Goal: Task Accomplishment & Management: Use online tool/utility

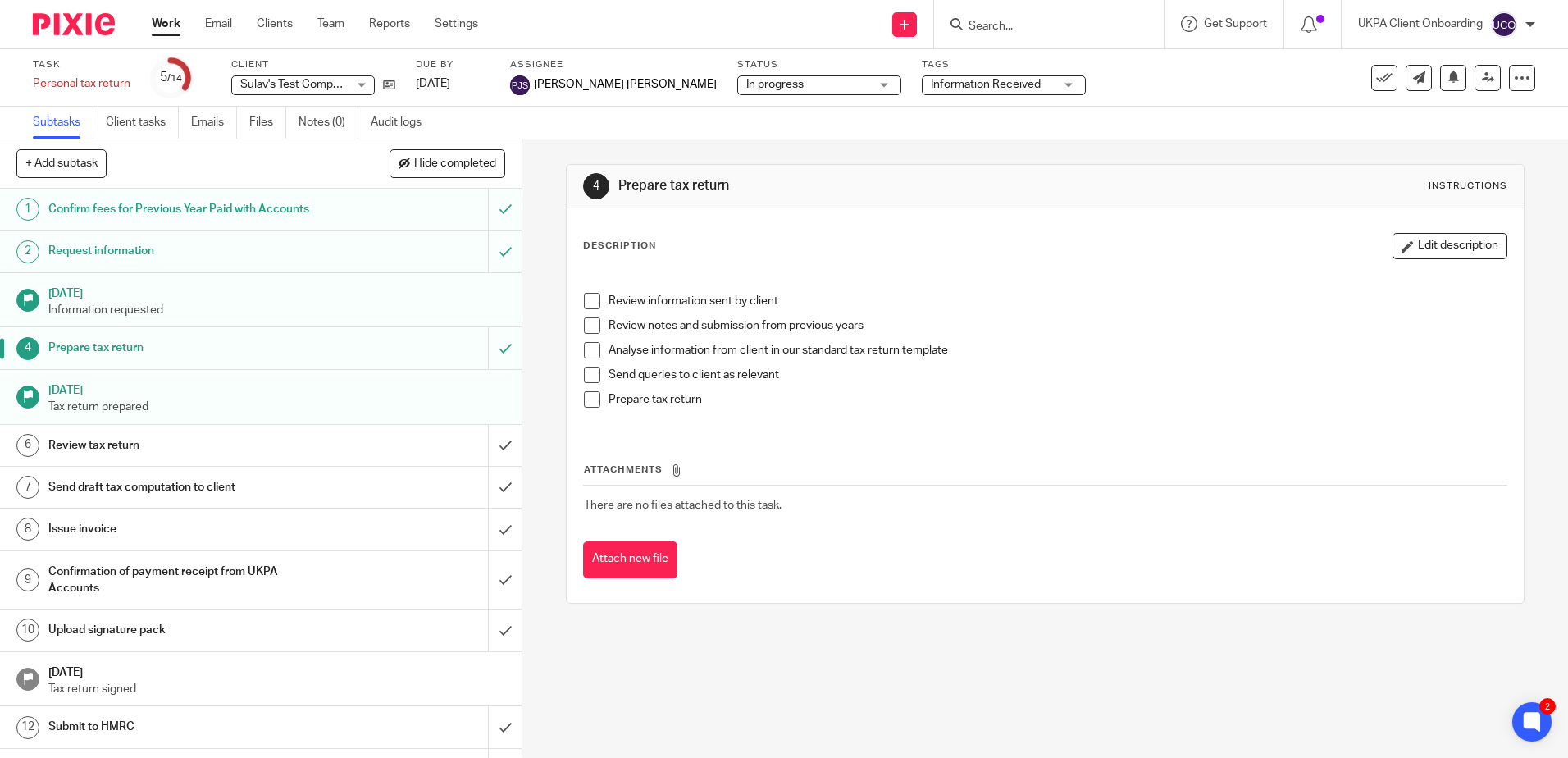
click at [132, 358] on h1 "Prepare tax return" at bounding box center [189, 347] width 283 height 24
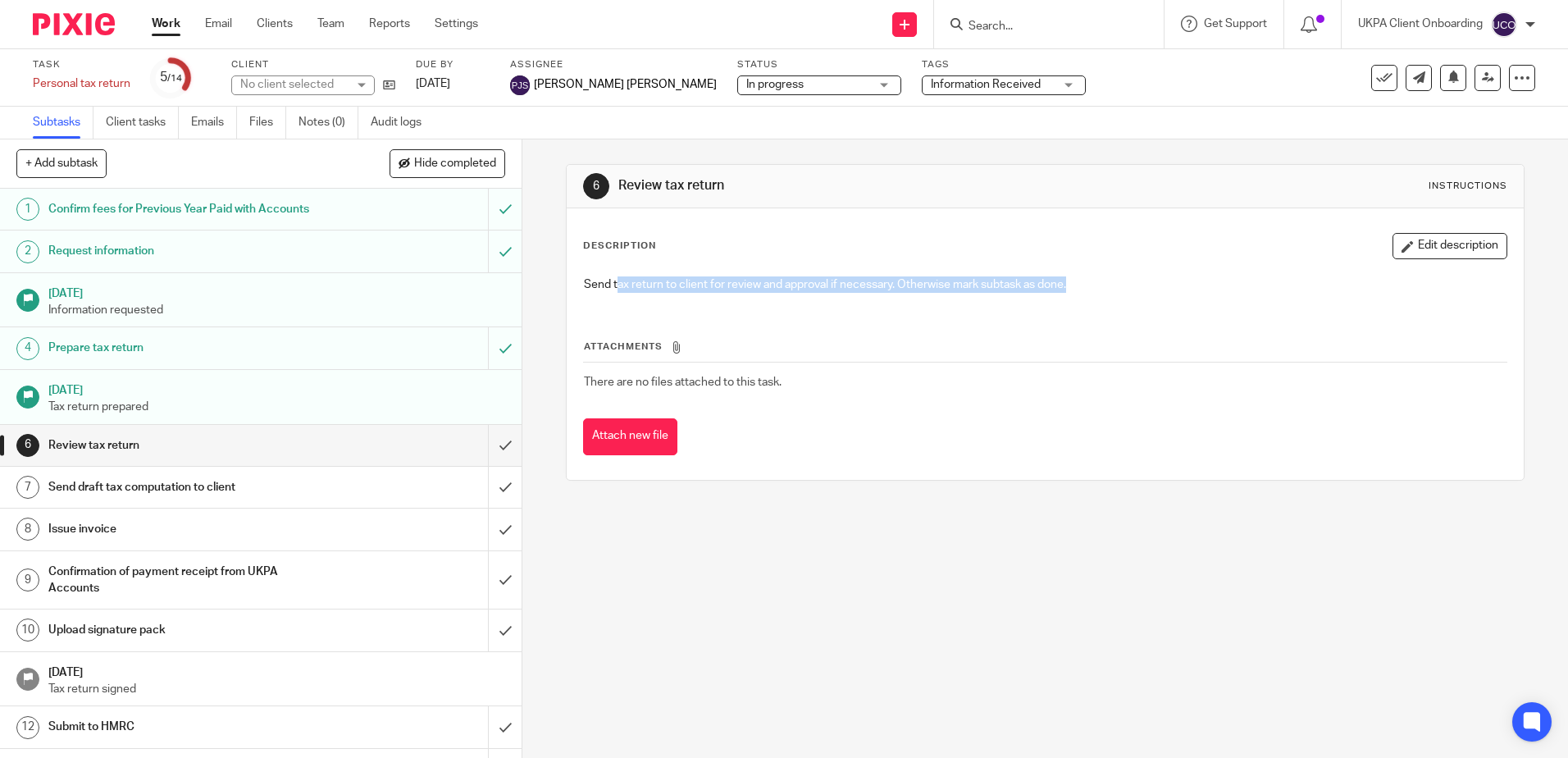
drag, startPoint x: 611, startPoint y: 284, endPoint x: 1099, endPoint y: 287, distance: 488.0
click at [1098, 287] on p "Send tax return to client for review and approval if necessary. Otherwise mark …" at bounding box center [1044, 284] width 922 height 16
click at [1428, 237] on button "Edit description" at bounding box center [1450, 246] width 115 height 26
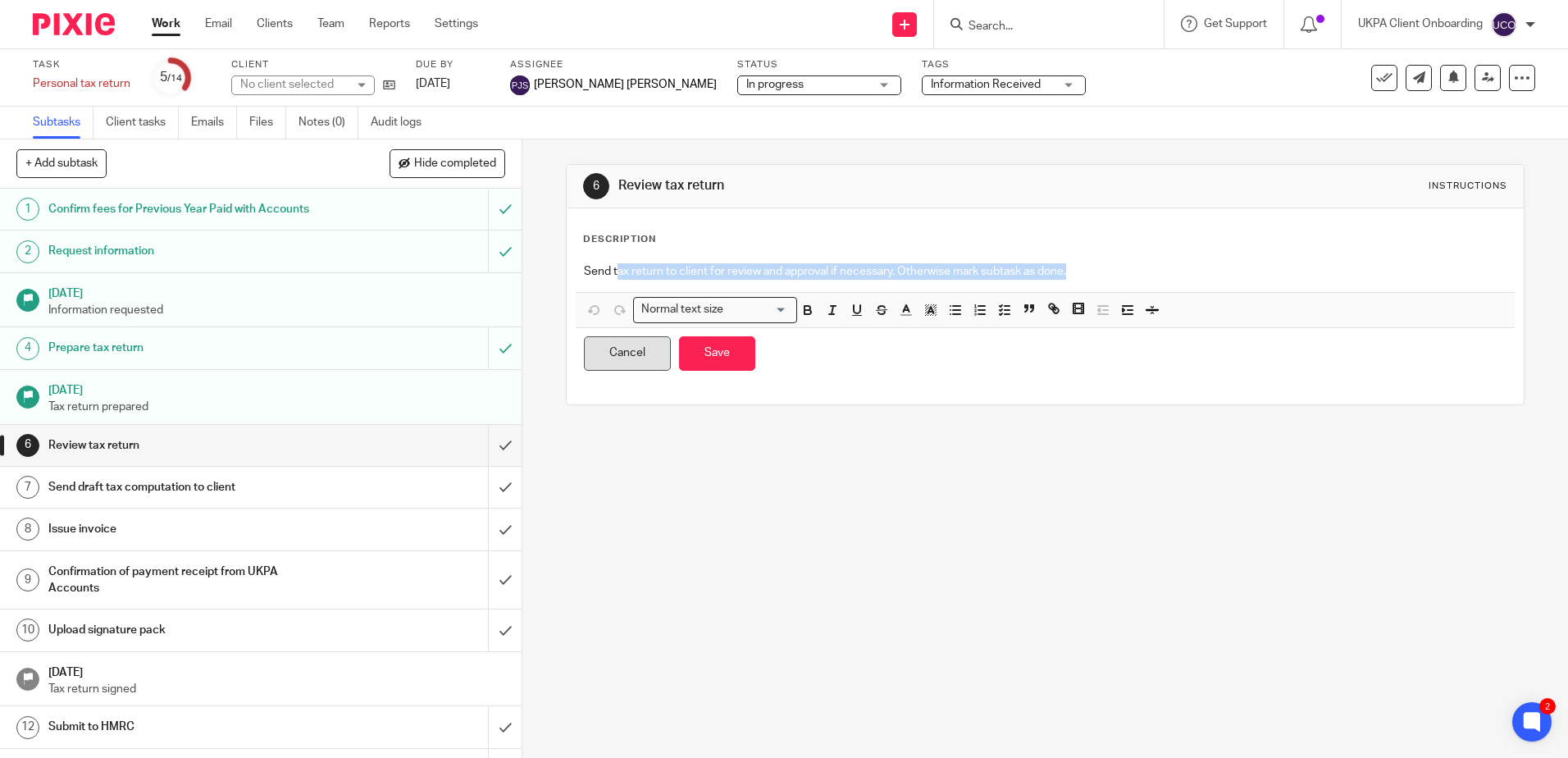
click at [633, 355] on button "Cancel" at bounding box center [627, 353] width 87 height 35
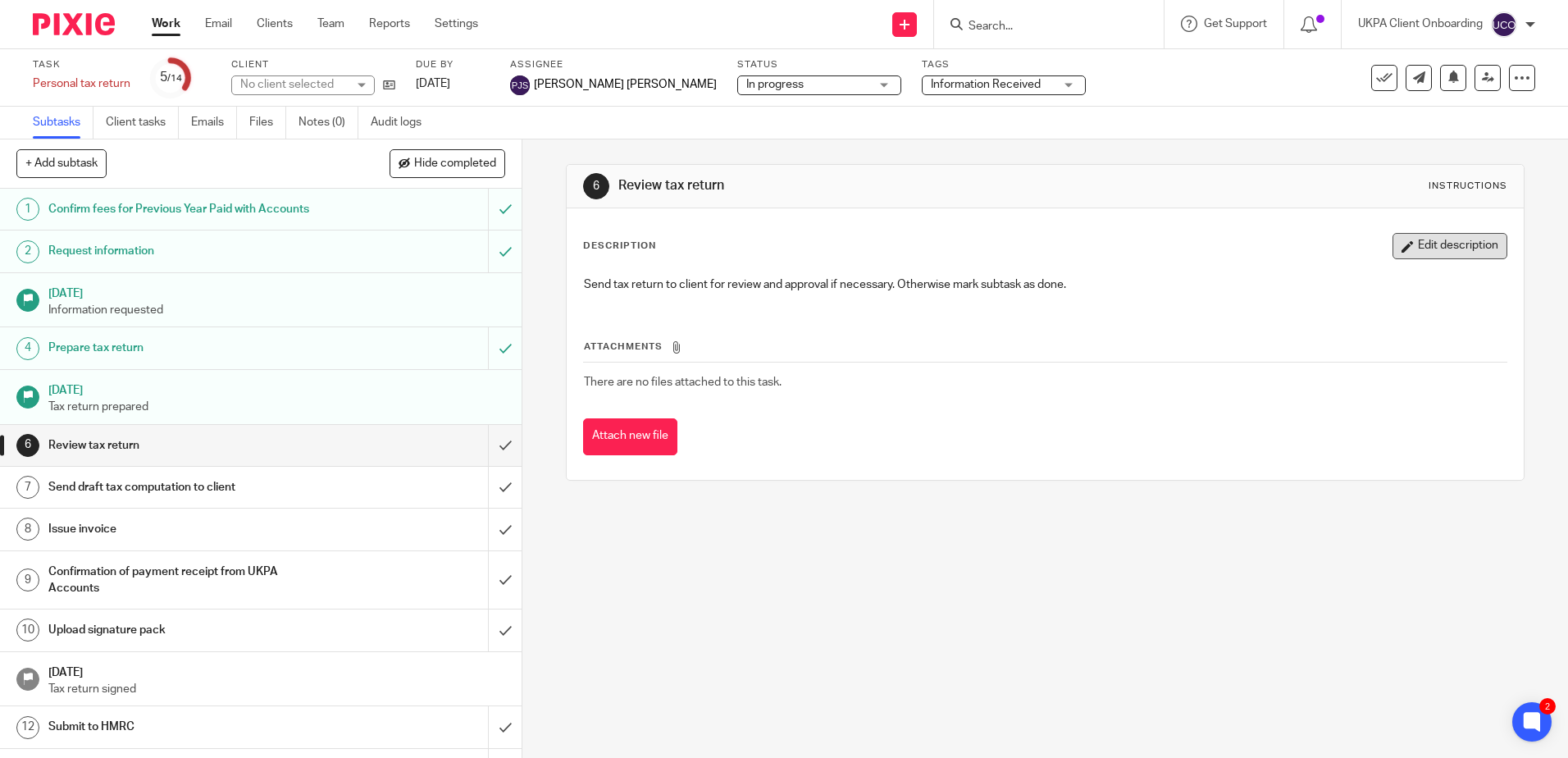
click at [1407, 255] on button "Edit description" at bounding box center [1450, 246] width 115 height 26
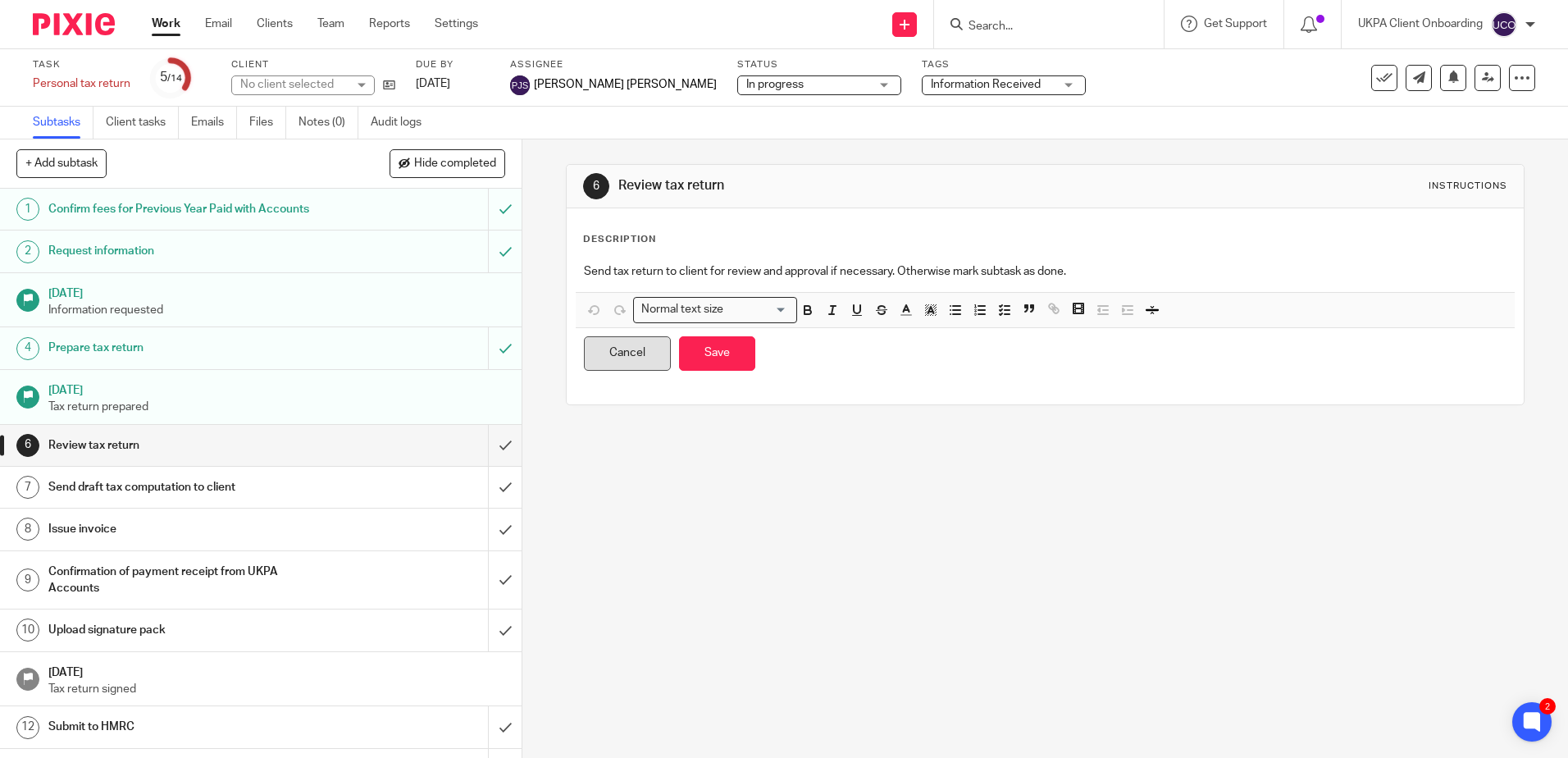
click at [621, 362] on button "Cancel" at bounding box center [627, 353] width 87 height 35
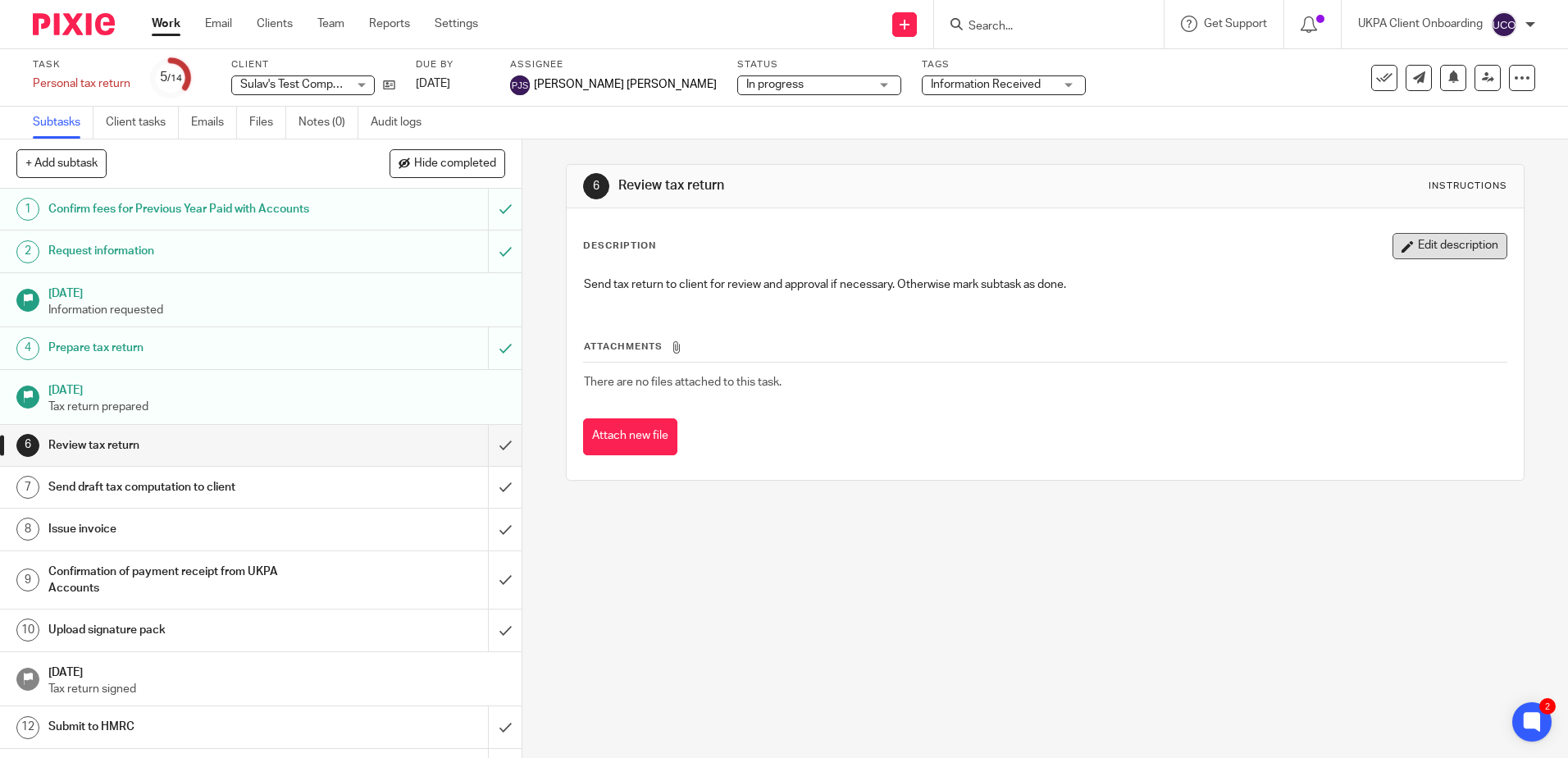
click at [1397, 254] on button "Edit description" at bounding box center [1450, 246] width 115 height 26
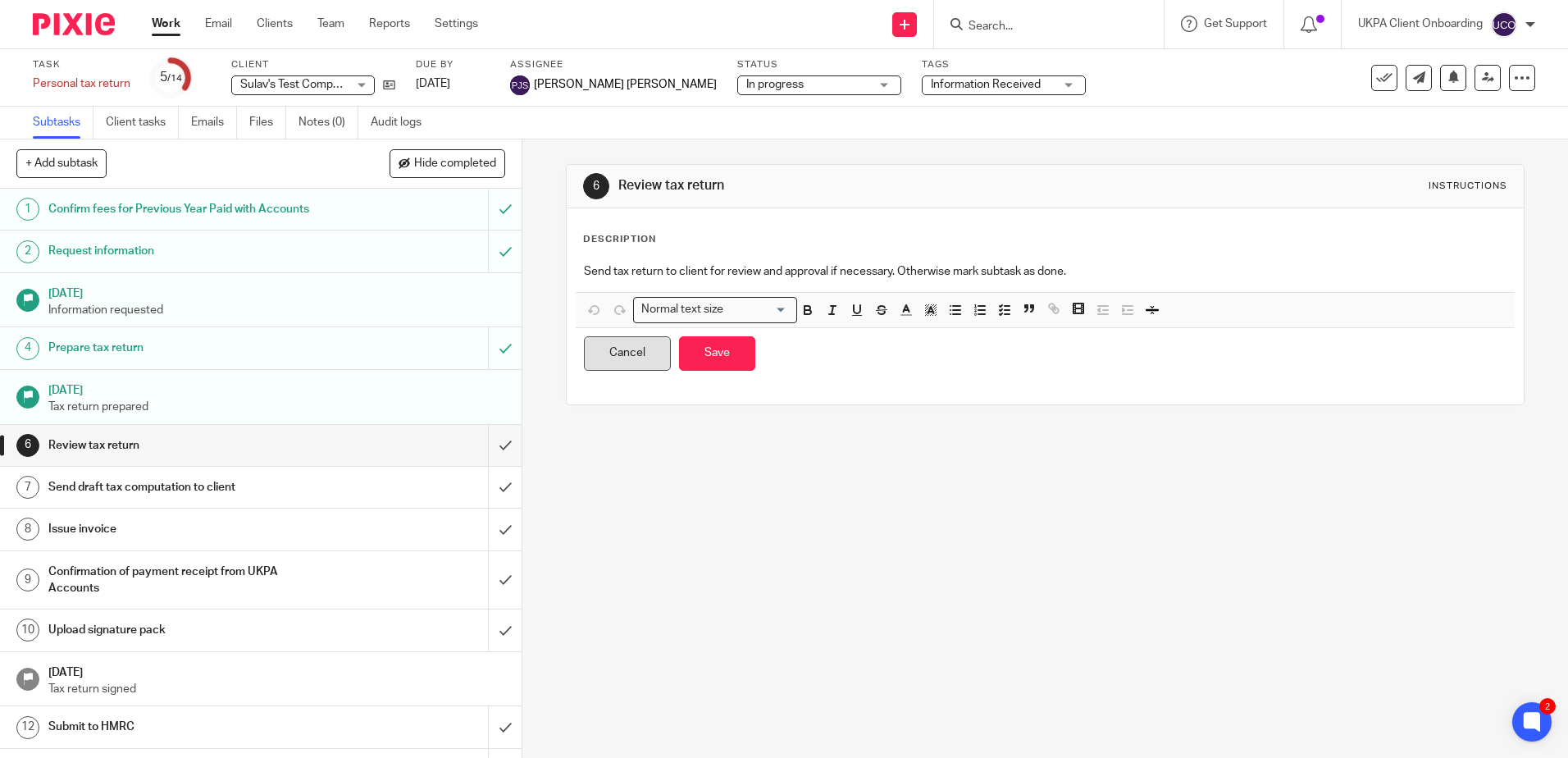
click at [635, 363] on button "Cancel" at bounding box center [627, 353] width 87 height 35
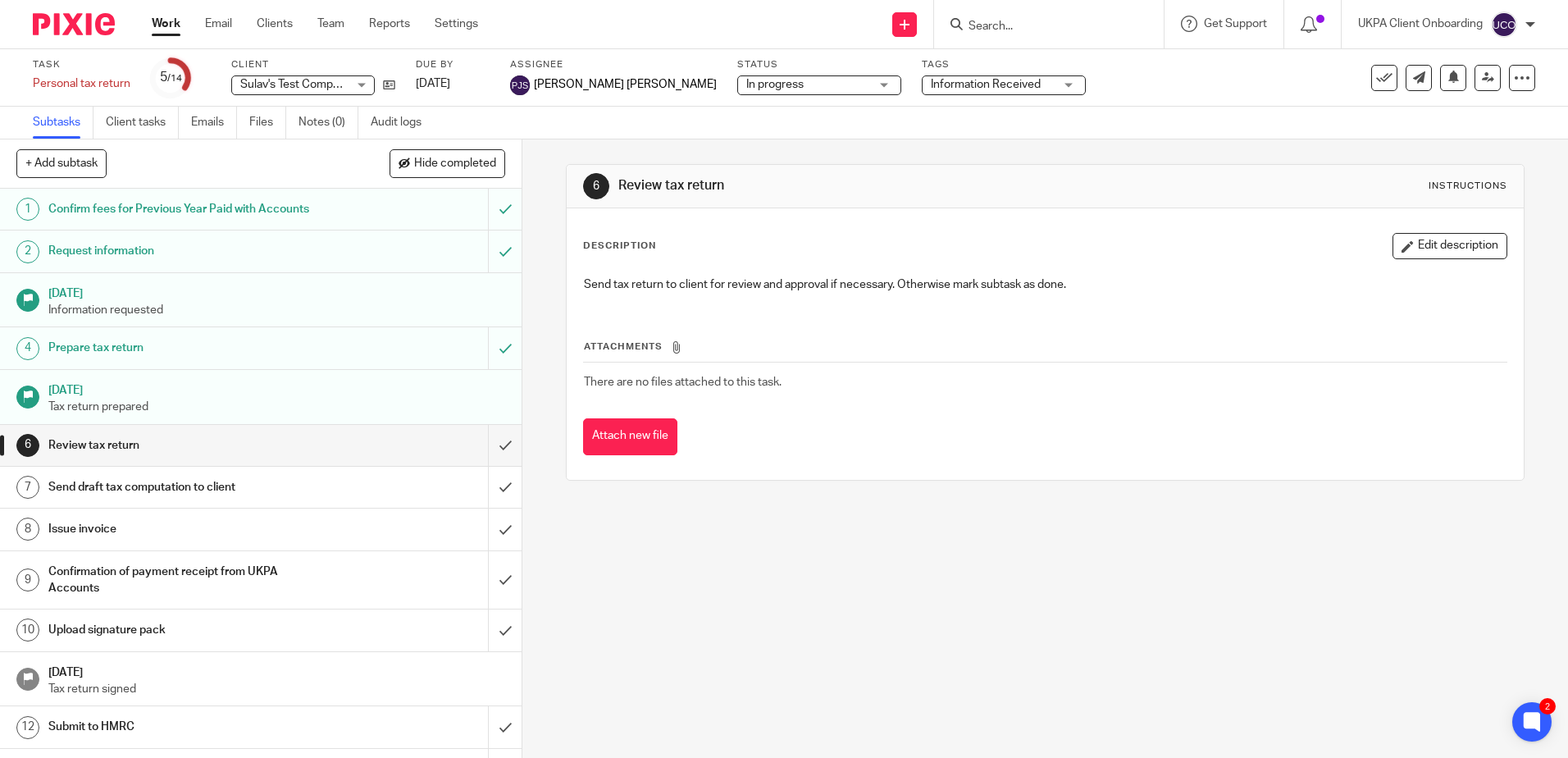
click at [266, 405] on p "Tax return prepared" at bounding box center [277, 406] width 458 height 16
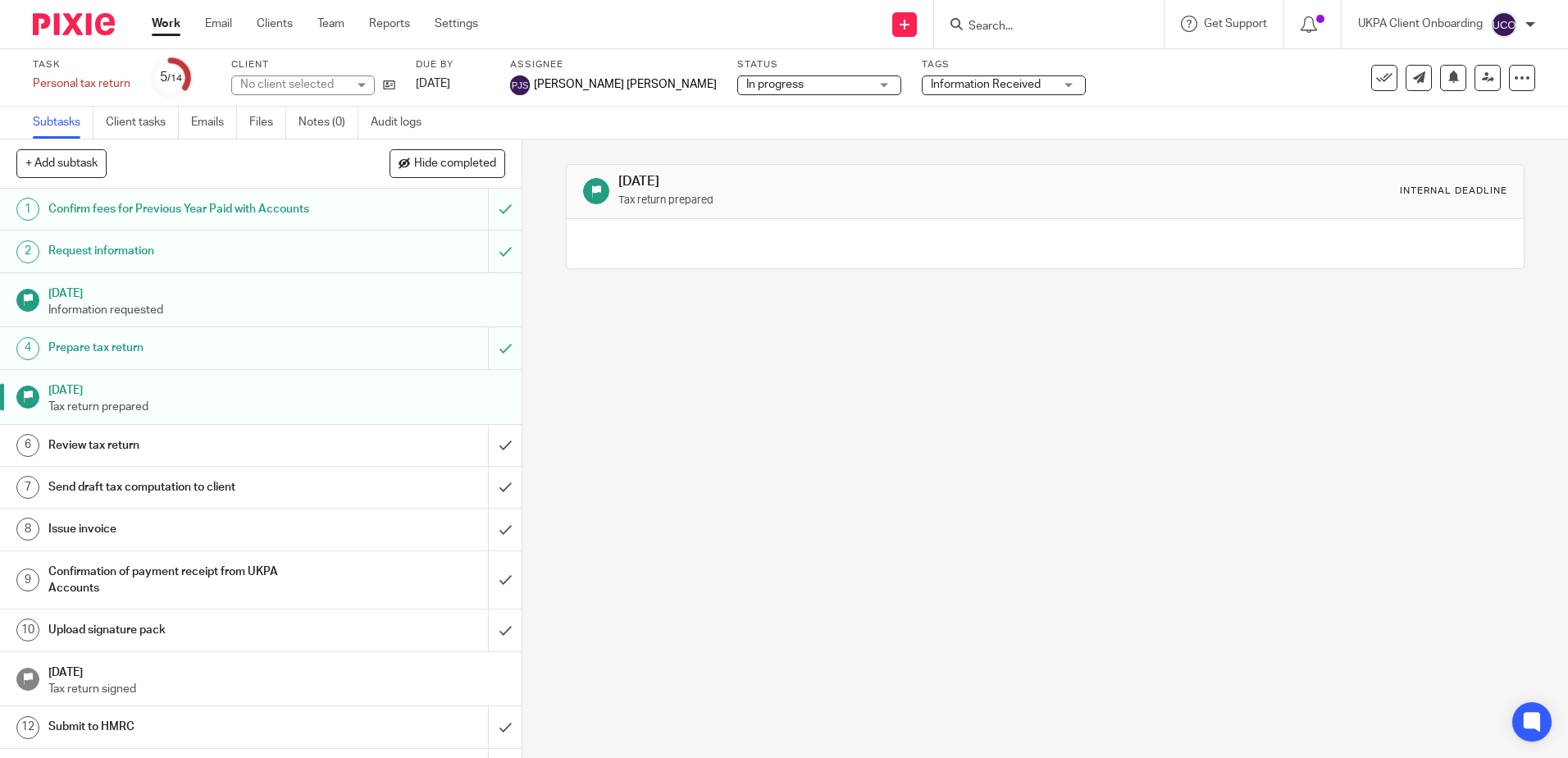
click at [315, 348] on h1 "Prepare tax return" at bounding box center [189, 347] width 283 height 24
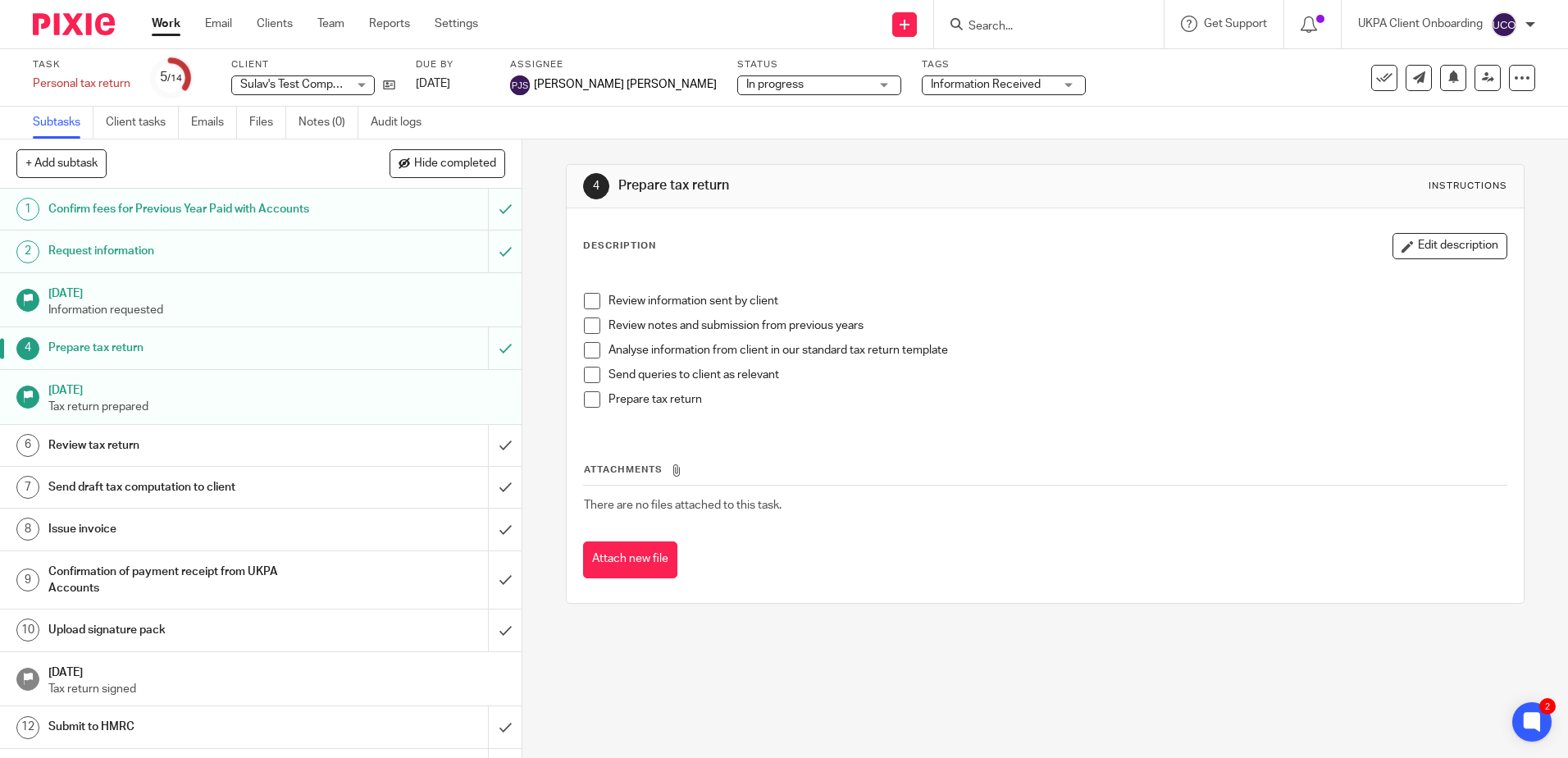
click at [1511, 7] on div "UKPA Client Onboarding My profile Email integration Logout" at bounding box center [1447, 24] width 210 height 48
click at [1511, 30] on img at bounding box center [1505, 24] width 26 height 26
